Goal: Task Accomplishment & Management: Use online tool/utility

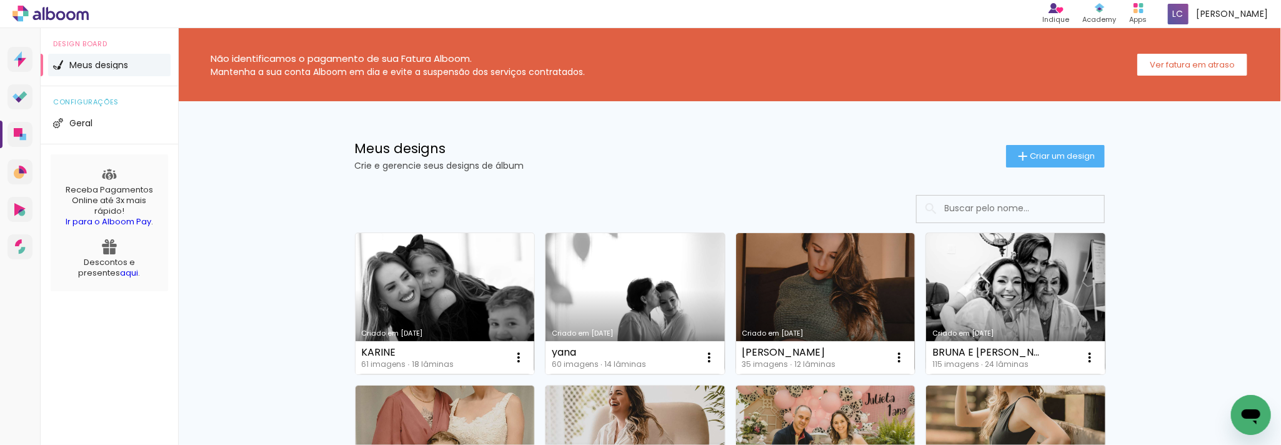
click at [436, 284] on link "Criado em [DATE]" at bounding box center [445, 303] width 179 height 141
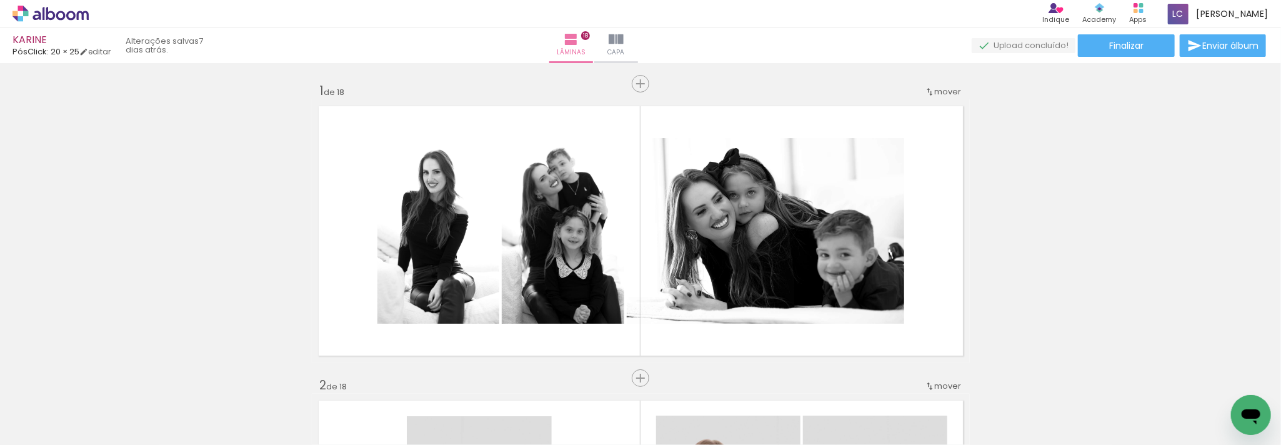
scroll to position [0, 3094]
